Goal: Obtain resource: Download file/media

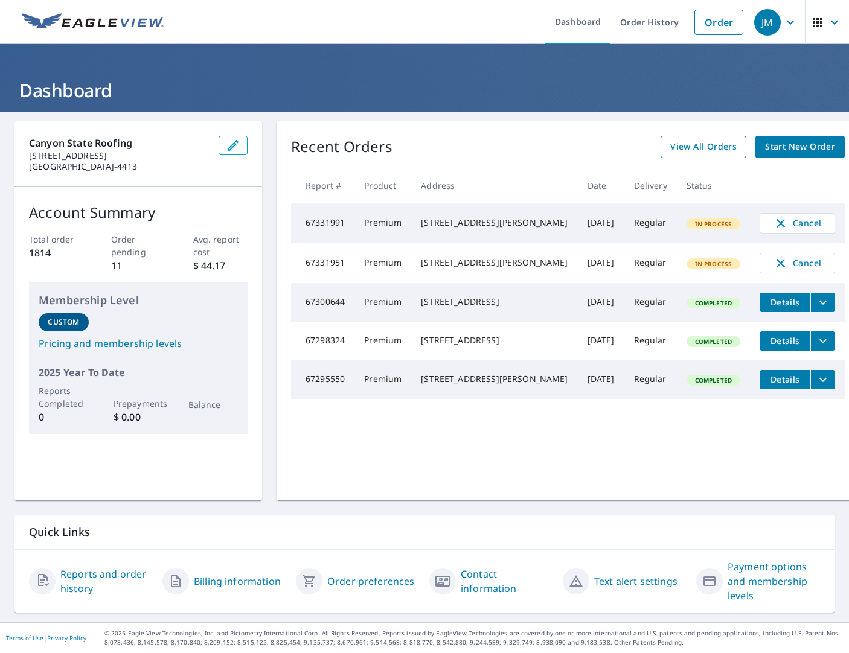
click at [670, 149] on span "View All Orders" at bounding box center [703, 146] width 66 height 15
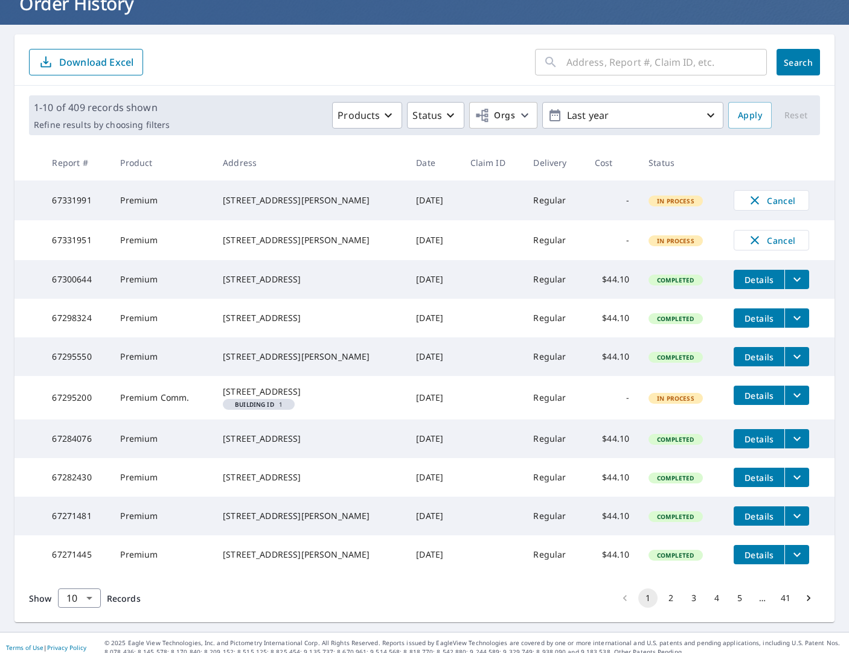
scroll to position [150, 0]
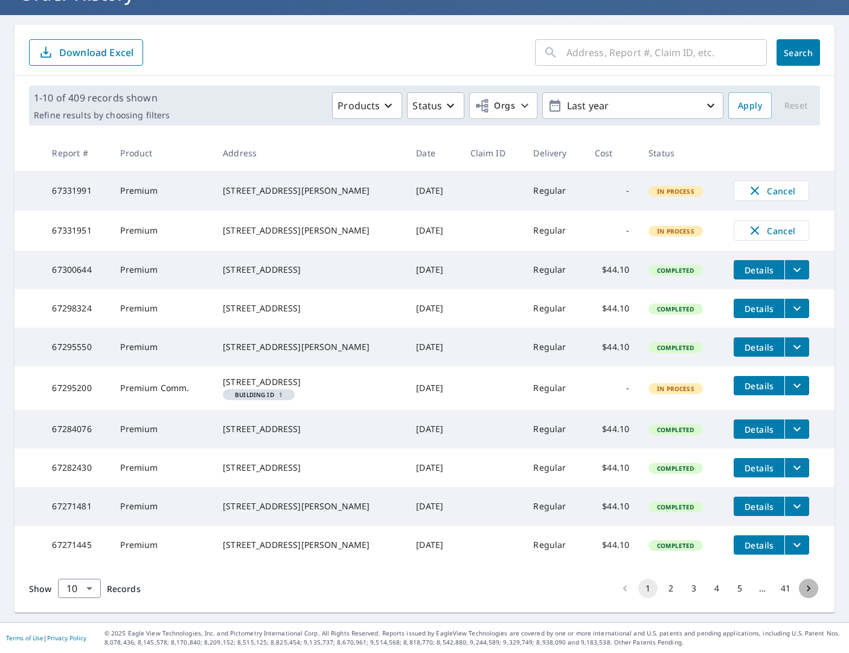
click at [806, 587] on icon "Go to next page" at bounding box center [808, 589] width 4 height 6
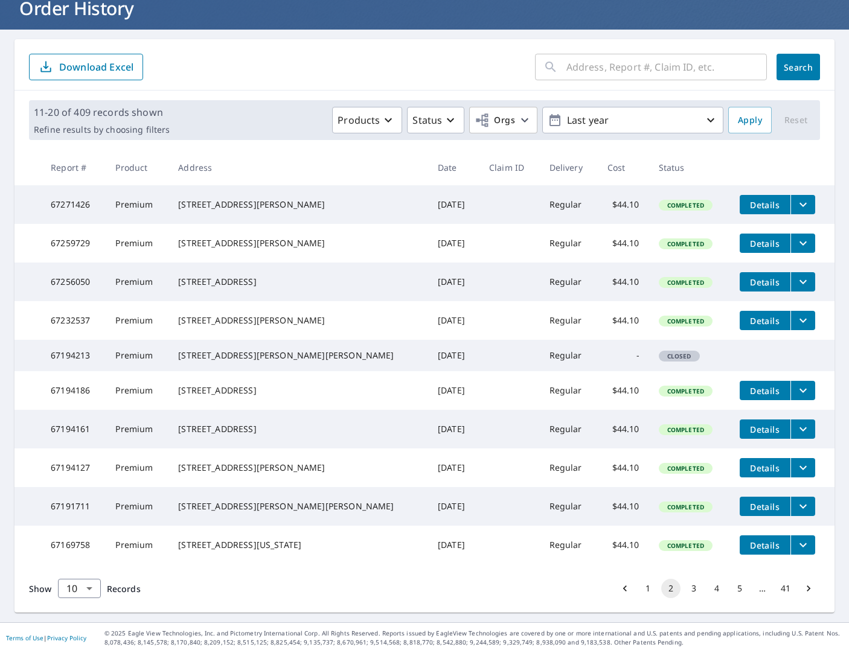
scroll to position [138, 0]
click at [802, 590] on icon "Go to next page" at bounding box center [808, 589] width 12 height 12
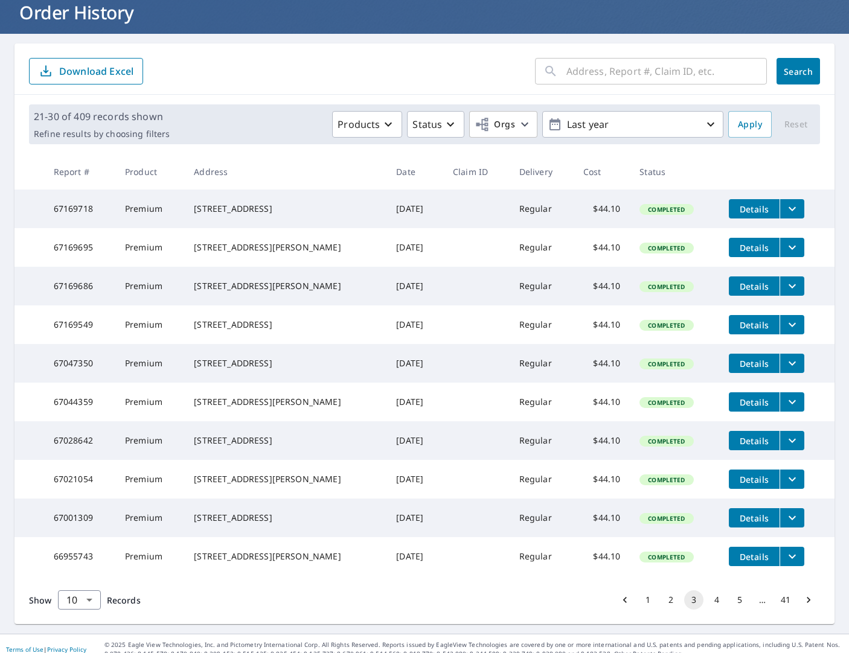
scroll to position [80, 0]
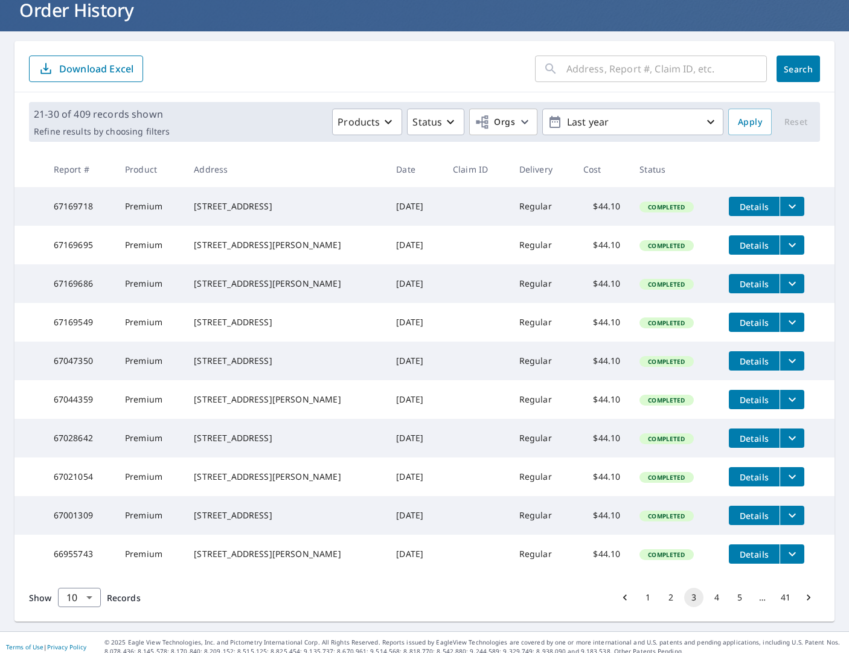
click at [806, 601] on icon "Go to next page" at bounding box center [808, 598] width 4 height 6
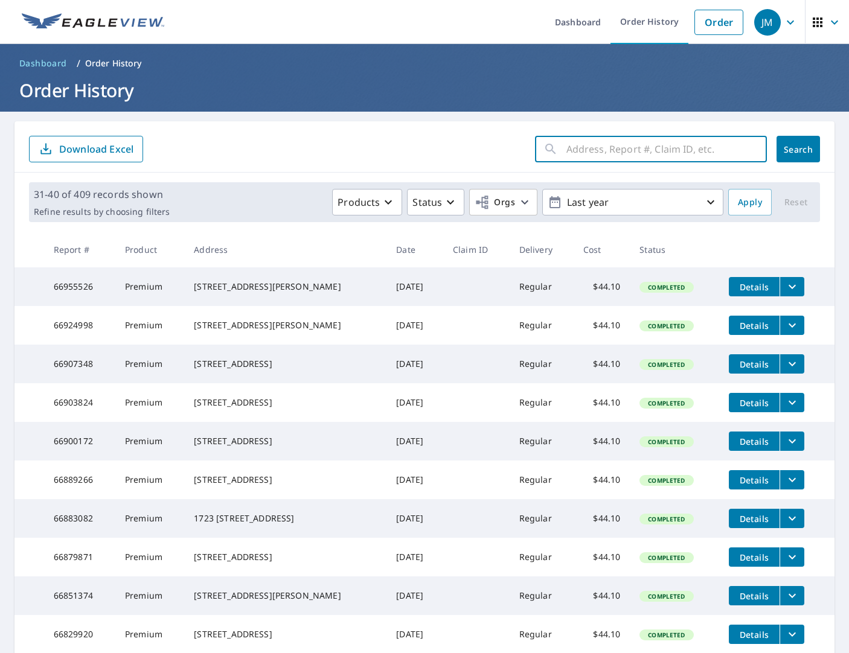
click at [569, 151] on input "text" at bounding box center [666, 149] width 200 height 34
type input "1402"
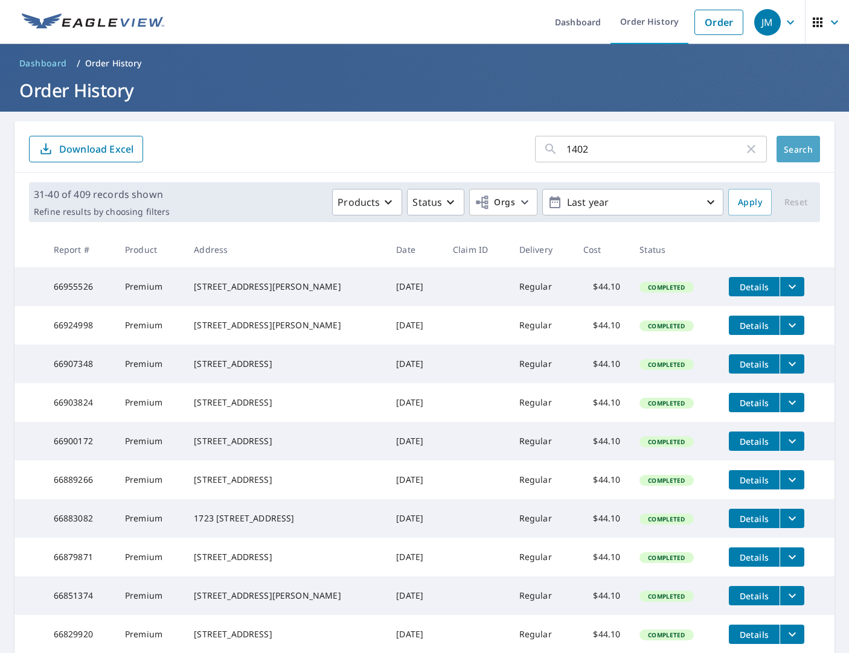
click at [796, 147] on span "Search" at bounding box center [798, 149] width 24 height 11
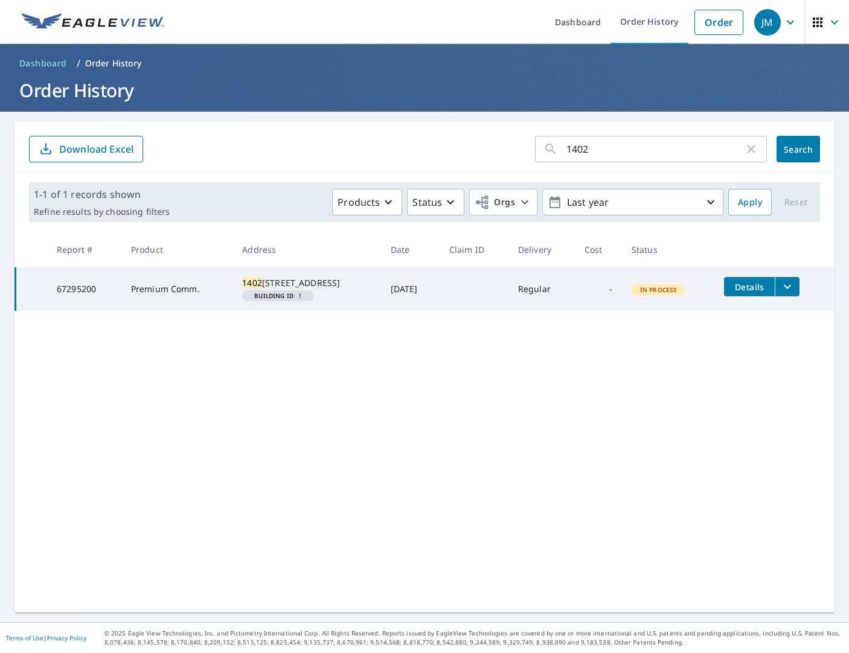
click at [761, 286] on span "Details" at bounding box center [749, 286] width 36 height 11
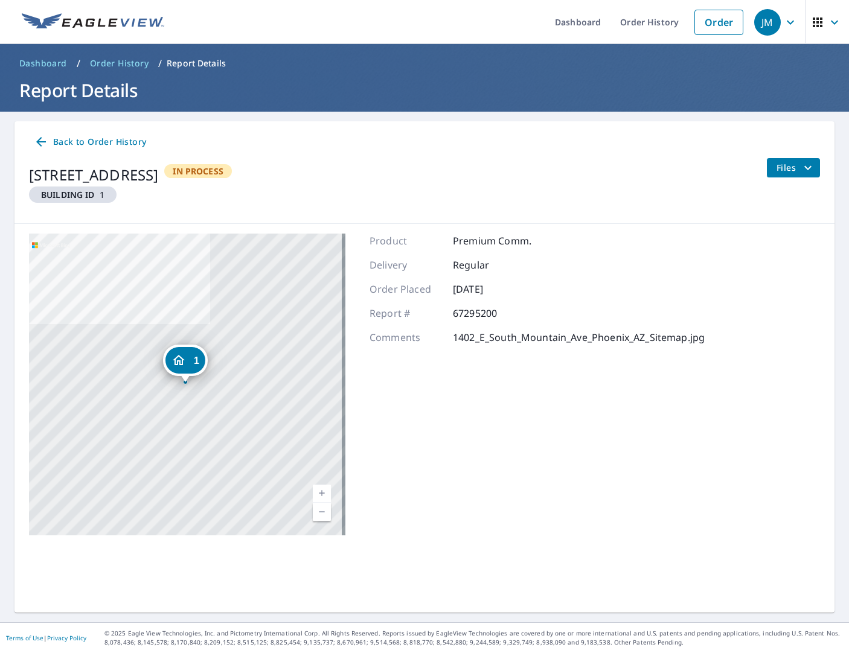
click at [188, 366] on div "1" at bounding box center [185, 360] width 40 height 27
click at [188, 366] on div "[STREET_ADDRESS]" at bounding box center [205, 360] width 129 height 21
click at [800, 164] on icon "filesDropdownBtn-67295200" at bounding box center [807, 168] width 14 height 14
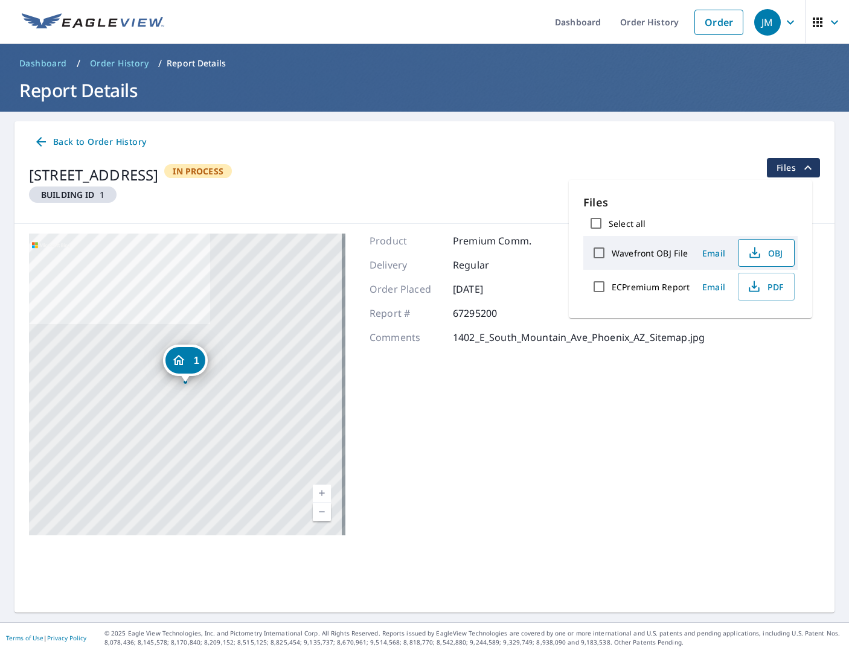
click at [768, 254] on span "OBJ" at bounding box center [765, 253] width 39 height 14
click at [642, 416] on div "Product Premium Comm. Delivery Regular Order Placed [DATE] Report # 67295200 Co…" at bounding box center [536, 385] width 335 height 302
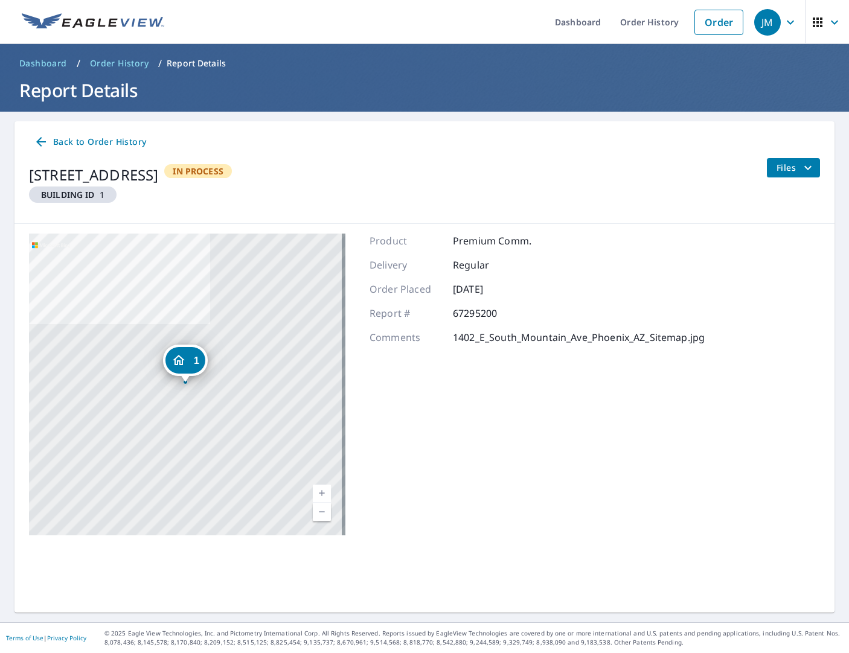
click at [39, 141] on icon at bounding box center [41, 142] width 10 height 10
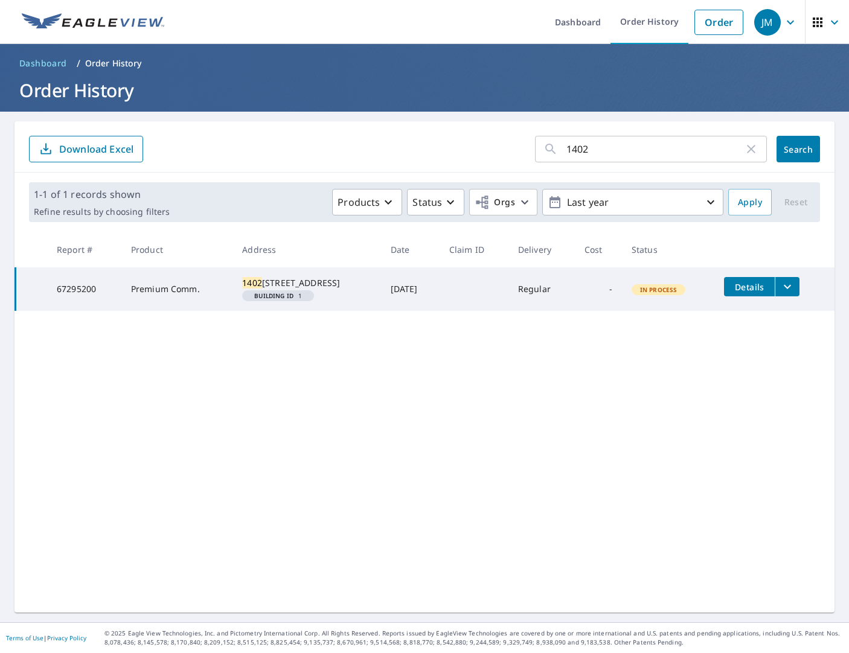
click at [788, 286] on icon "filesDropdownBtn-67295200" at bounding box center [787, 287] width 7 height 4
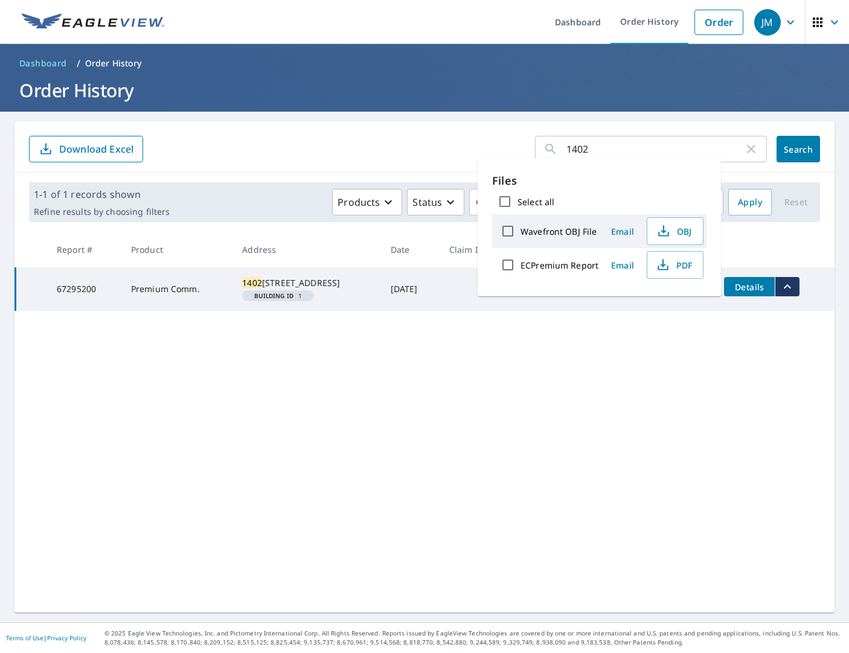
click at [379, 152] on form "1402 ​ Search Download Excel" at bounding box center [424, 149] width 791 height 27
